Goal: Book appointment/travel/reservation

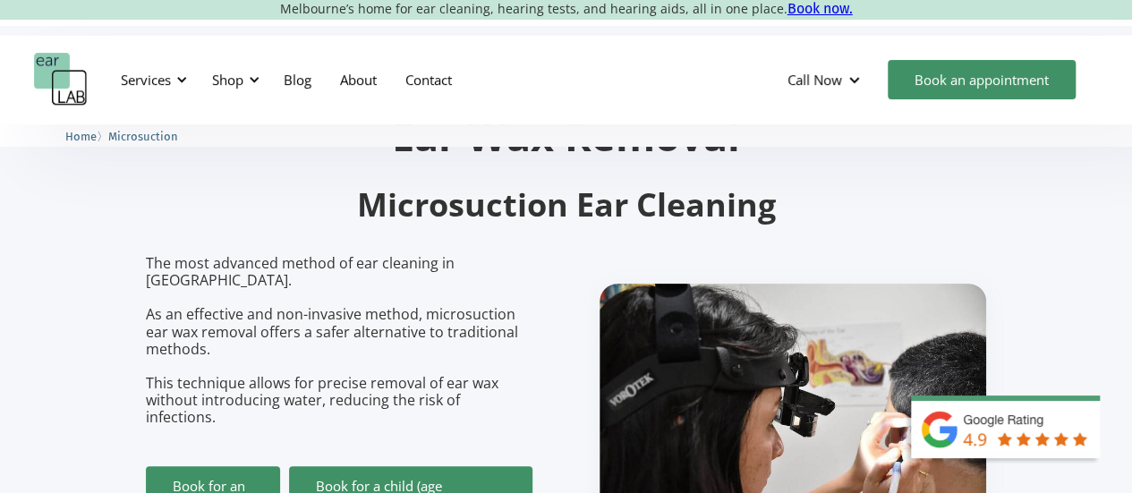
scroll to position [184, 0]
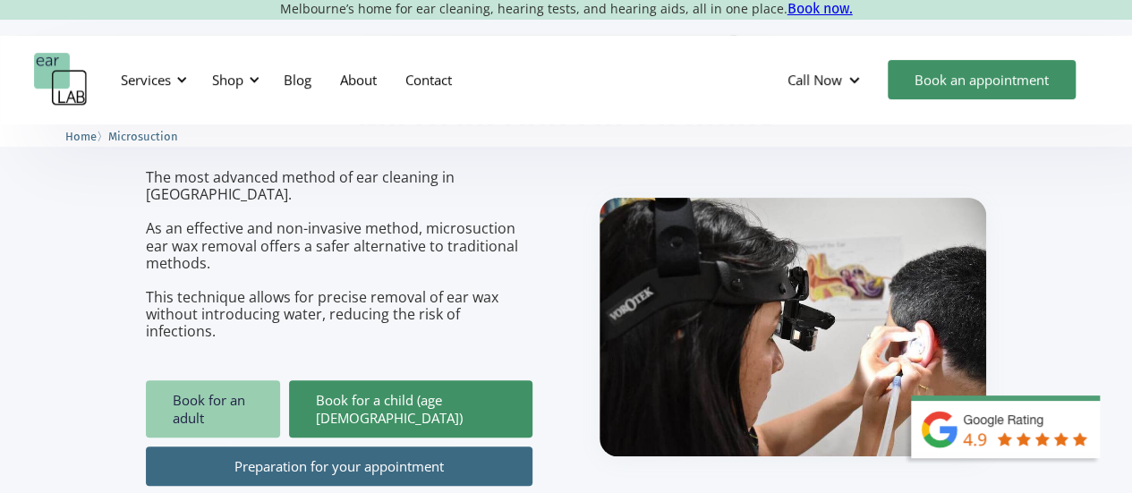
click at [272, 380] on link "Book for an adult" at bounding box center [213, 408] width 134 height 57
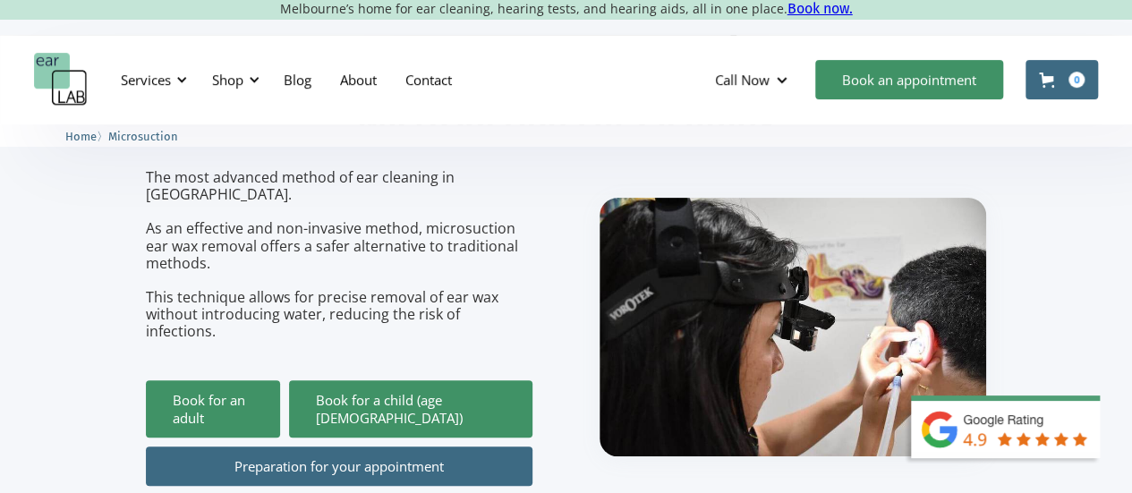
scroll to position [184, 0]
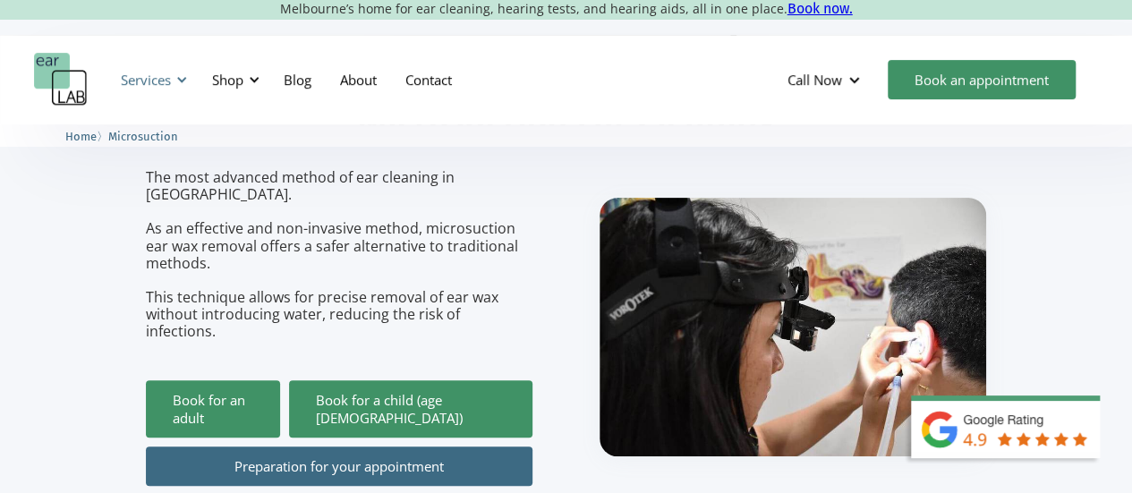
click at [173, 81] on div "Services" at bounding box center [151, 80] width 82 height 54
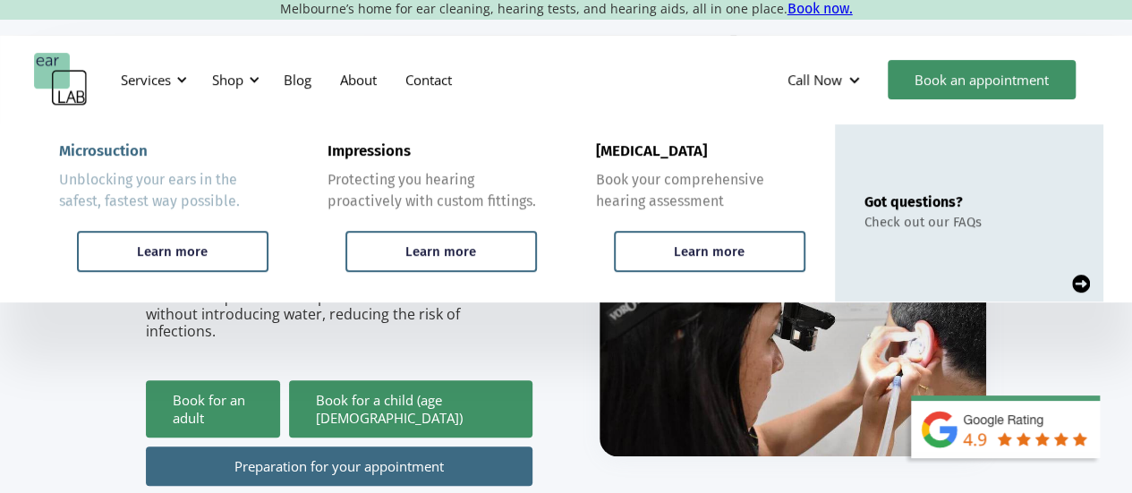
click at [227, 217] on link "Microsuction Unblocking your ears in the safest, fastest way possible. Learn mo…" at bounding box center [164, 212] width 268 height 177
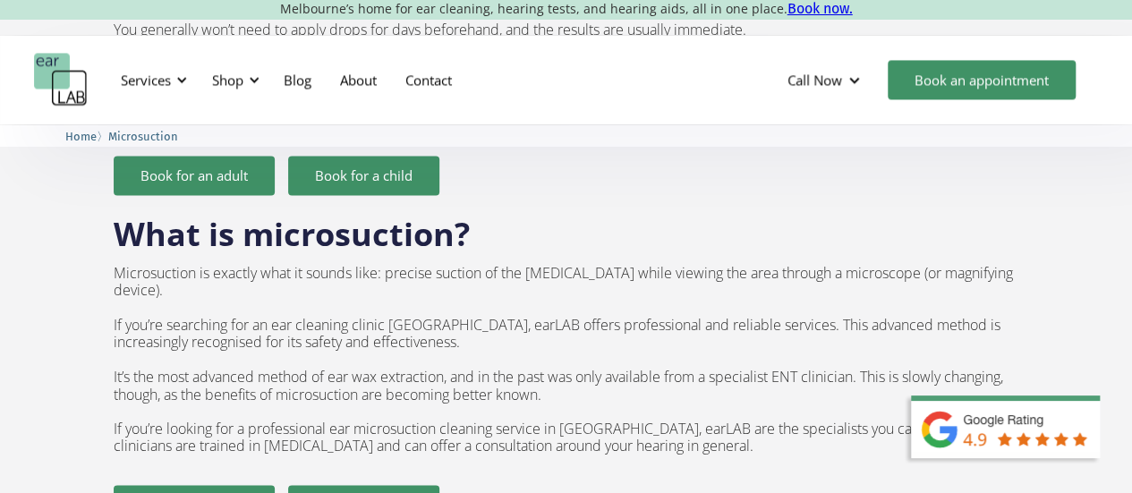
scroll to position [1887, 0]
